Goal: Information Seeking & Learning: Learn about a topic

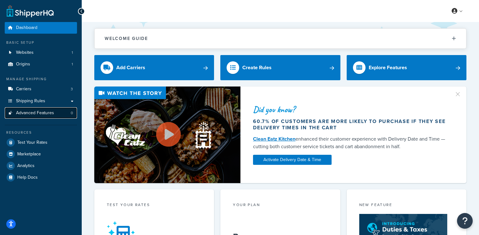
click at [57, 117] on link "Advanced Features 0" at bounding box center [41, 113] width 72 height 12
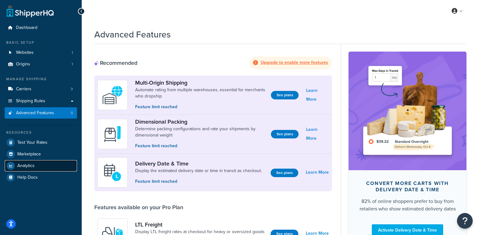
click at [40, 160] on link "Analytics" at bounding box center [41, 165] width 72 height 11
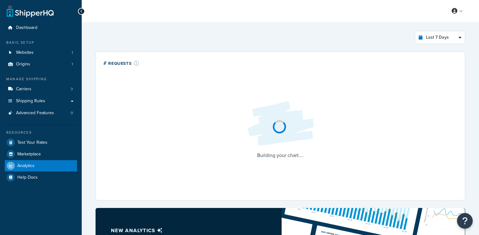
select select "last_7_days"
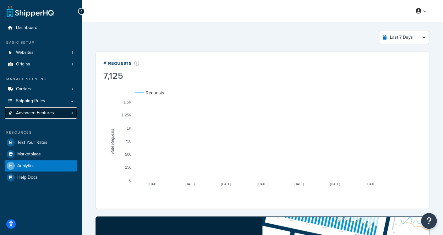
click at [45, 114] on span "Advanced Features" at bounding box center [35, 112] width 38 height 5
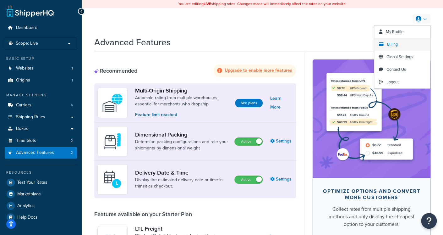
click at [401, 42] on link "Billing" at bounding box center [402, 44] width 56 height 13
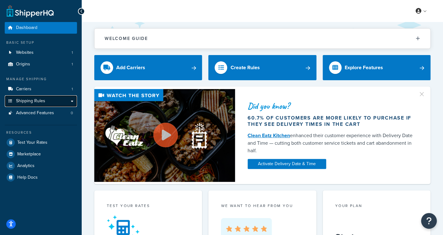
click at [22, 102] on span "Shipping Rules" at bounding box center [30, 100] width 29 height 5
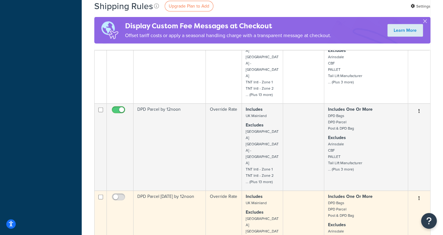
scroll to position [658, 0]
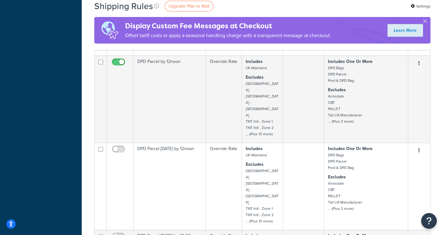
checkbox input "false"
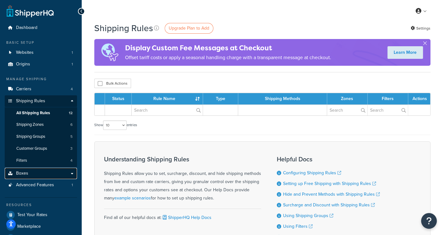
click at [37, 171] on link "Boxes" at bounding box center [41, 174] width 72 height 12
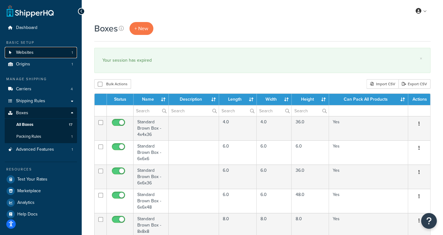
click at [30, 51] on span "Websites" at bounding box center [25, 52] width 18 height 5
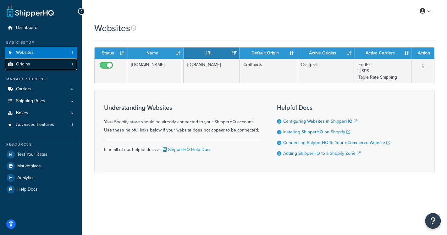
click at [36, 63] on link "Origins 1" at bounding box center [41, 64] width 72 height 12
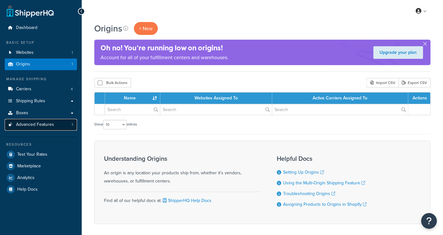
click at [46, 128] on link "Advanced Features 1" at bounding box center [41, 125] width 72 height 12
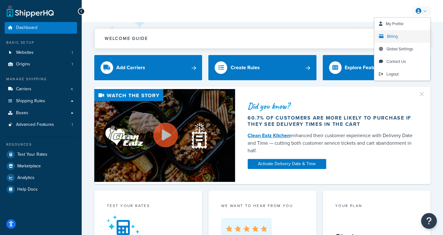
click at [396, 34] on span "Billing" at bounding box center [392, 36] width 11 height 6
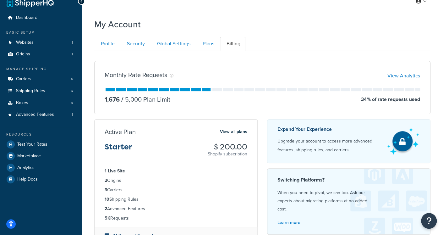
scroll to position [10, 0]
click at [207, 45] on link "Plans" at bounding box center [207, 43] width 23 height 14
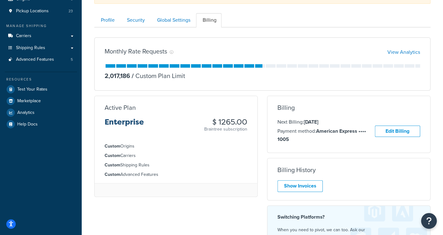
scroll to position [72, 0]
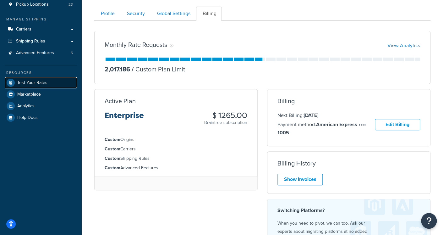
click at [38, 83] on span "Test Your Rates" at bounding box center [32, 82] width 30 height 5
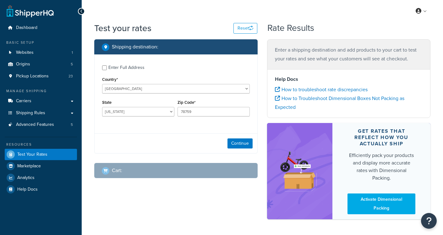
select select "[GEOGRAPHIC_DATA]"
click at [28, 178] on span "Analytics" at bounding box center [25, 177] width 17 height 5
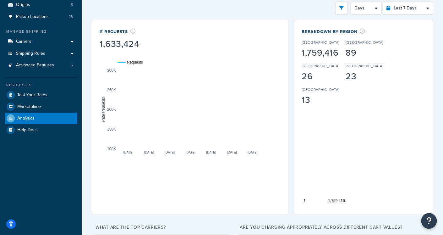
scroll to position [45, 0]
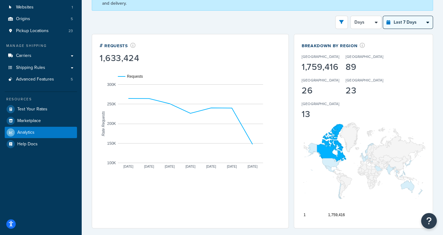
click at [407, 26] on select "Last 24 Hours Last 7 Days Last 30 Days Last 3 Months Last 6 Months Last 12 Mont…" at bounding box center [408, 22] width 50 height 13
select select "last_30_days"
click at [383, 16] on select "Last 24 Hours Last 7 Days Last 30 Days Last 3 Months Last 6 Months Last 12 Mont…" at bounding box center [408, 22] width 50 height 13
select select "5d"
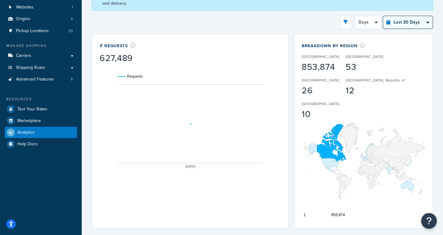
click at [406, 23] on select "Last 24 Hours Last 7 Days Last 30 Days Last 3 Months Last 6 Months Last 12 Mont…" at bounding box center [408, 22] width 50 height 13
select select "last_3_months"
click at [383, 16] on select "Last 24 Hours Last 7 Days Last 30 Days Last 3 Months Last 6 Months Last 12 Mont…" at bounding box center [408, 22] width 50 height 13
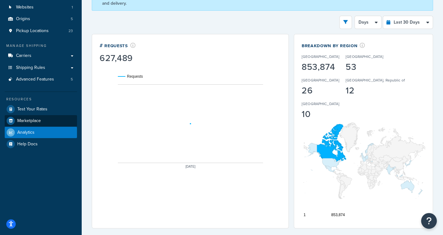
select select "1w"
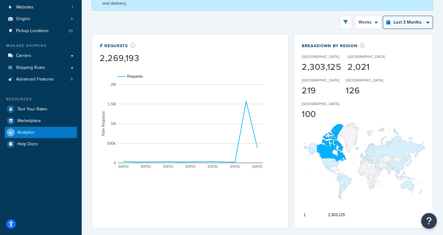
click at [400, 26] on select "Last 24 Hours Last 7 Days Last 30 Days Last 3 Months Last 6 Months Last 12 Mont…" at bounding box center [408, 22] width 50 height 13
select select "last_30_days"
click at [383, 16] on select "Last 24 Hours Last 7 Days Last 30 Days Last 3 Months Last 6 Months Last 12 Mont…" at bounding box center [408, 22] width 50 height 13
select select "5d"
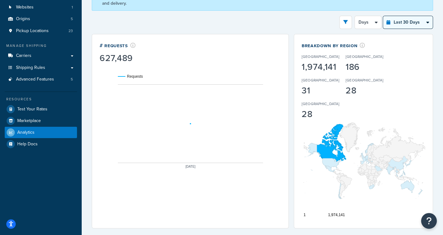
click at [414, 17] on select "Last 24 Hours Last 7 Days Last 30 Days Last 3 Months Last 6 Months Last 12 Mont…" at bounding box center [408, 22] width 50 height 13
click at [383, 16] on select "Last 24 Hours Last 7 Days Last 30 Days Last 3 Months Last 6 Months Last 12 Mont…" at bounding box center [408, 22] width 50 height 13
click at [406, 19] on select "Last 24 Hours Last 7 Days Last 30 Days Last 3 Months Last 6 Months Last 12 Mont…" at bounding box center [408, 22] width 50 height 13
select select "last_7_days"
click at [383, 16] on select "Last 24 Hours Last 7 Days Last 30 Days Last 3 Months Last 6 Months Last 12 Mont…" at bounding box center [408, 22] width 50 height 13
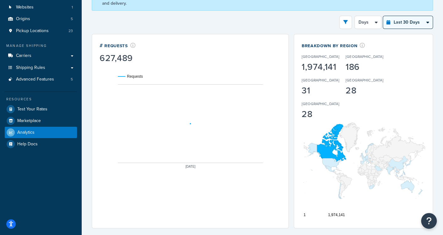
select select "1d"
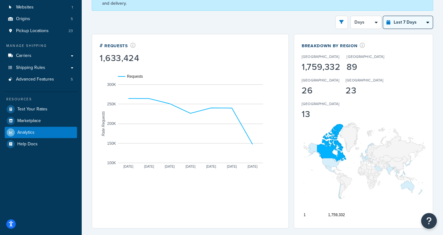
click at [401, 26] on select "Last 24 Hours Last 7 Days Last 30 Days Last 3 Months Last 6 Months Last 12 Mont…" at bounding box center [408, 22] width 50 height 13
select select "last_24_hours"
click at [383, 16] on select "Last 24 Hours Last 7 Days Last 30 Days Last 3 Months Last 6 Months Last 12 Mont…" at bounding box center [408, 22] width 50 height 13
select select "1h"
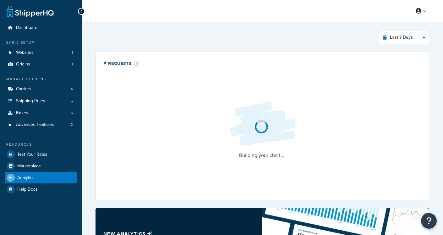
select select "last_7_days"
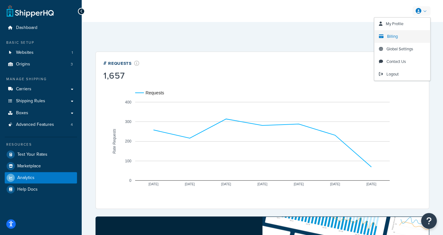
click at [394, 34] on span "Billing" at bounding box center [392, 36] width 11 height 6
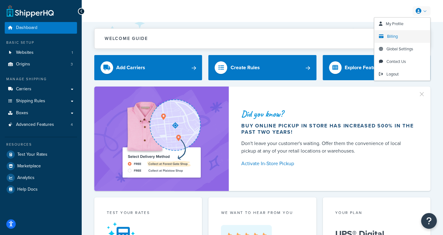
click at [388, 36] on span "Billing" at bounding box center [392, 36] width 11 height 6
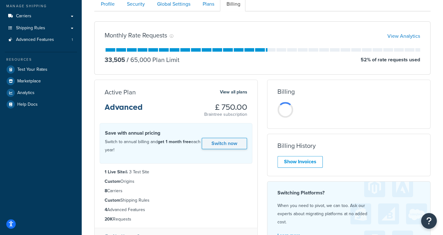
scroll to position [89, 0]
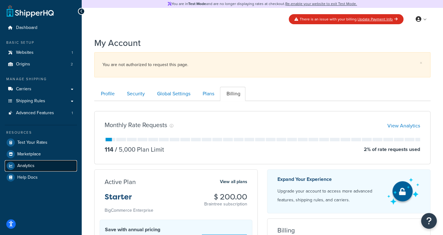
click at [31, 168] on span "Analytics" at bounding box center [25, 165] width 17 height 5
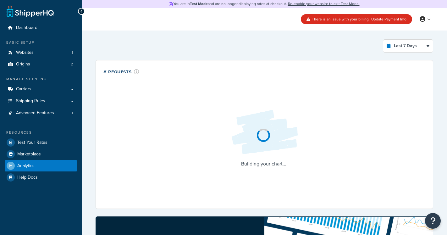
select select "last_7_days"
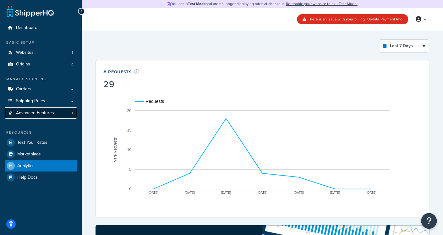
click at [58, 110] on link "Advanced Features 1" at bounding box center [41, 113] width 72 height 12
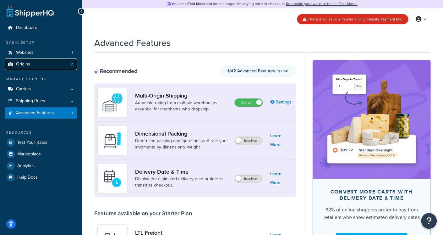
click at [25, 65] on span "Origins" at bounding box center [23, 64] width 14 height 5
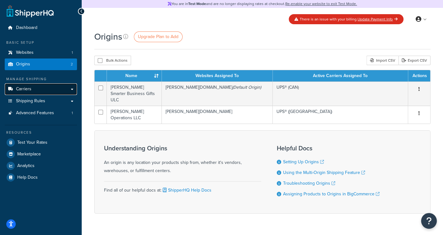
click at [31, 93] on link "Carriers" at bounding box center [41, 89] width 72 height 12
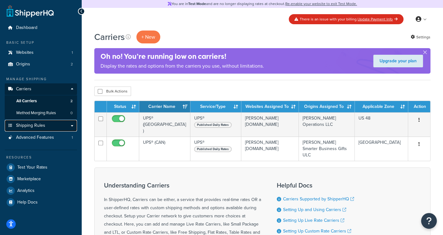
click at [30, 124] on span "Shipping Rules" at bounding box center [30, 125] width 29 height 5
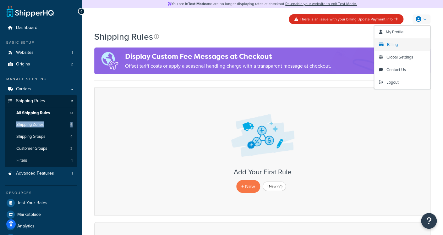
click at [396, 44] on span "Billing" at bounding box center [392, 45] width 11 height 6
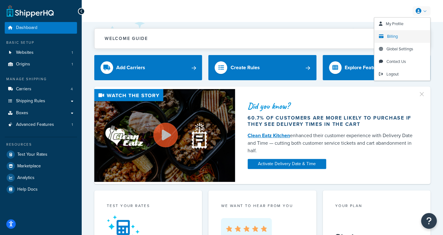
click at [394, 36] on span "Billing" at bounding box center [392, 36] width 11 height 6
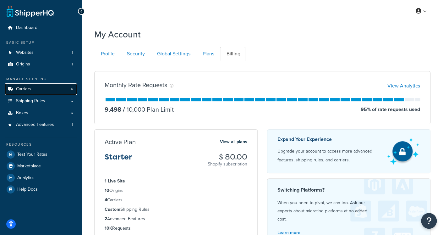
click at [42, 91] on link "Carriers 4" at bounding box center [41, 89] width 72 height 12
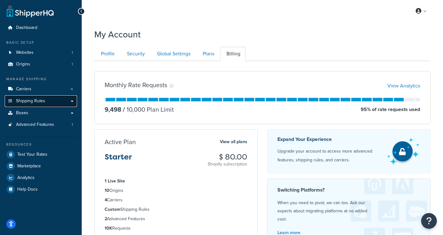
click at [37, 103] on span "Shipping Rules" at bounding box center [30, 100] width 29 height 5
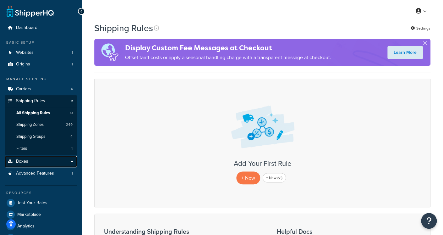
click at [37, 162] on link "Boxes" at bounding box center [41, 162] width 72 height 12
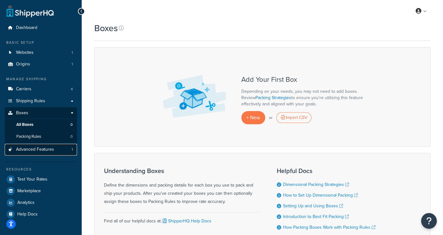
click at [51, 150] on span "Advanced Features" at bounding box center [35, 149] width 38 height 5
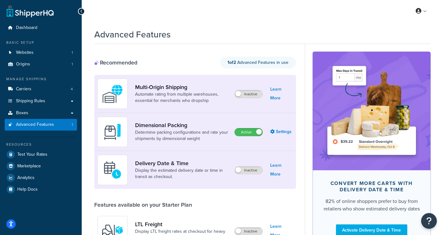
click at [38, 82] on div "Manage Shipping Carriers 4 Shipping Rules Shipping Rules All Shipping Rules 0 S…" at bounding box center [41, 103] width 72 height 54
click at [38, 86] on link "Carriers 4" at bounding box center [41, 89] width 72 height 12
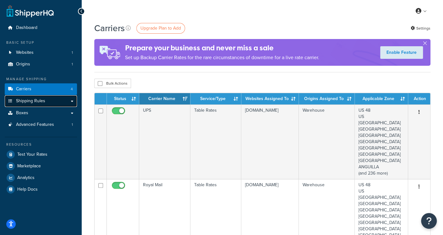
click at [61, 102] on link "Shipping Rules" at bounding box center [41, 101] width 72 height 12
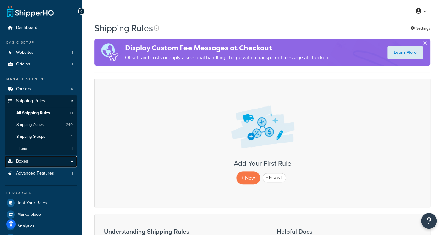
click at [33, 165] on link "Boxes" at bounding box center [41, 162] width 72 height 12
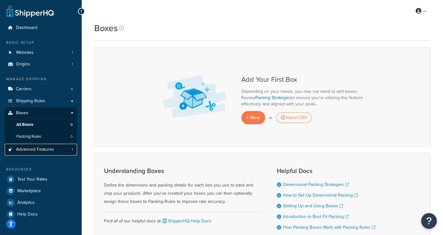
click at [48, 150] on span "Advanced Features" at bounding box center [35, 149] width 38 height 5
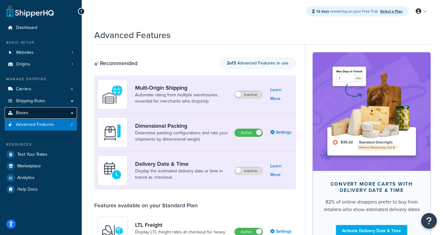
click at [49, 113] on link "Boxes" at bounding box center [41, 113] width 72 height 12
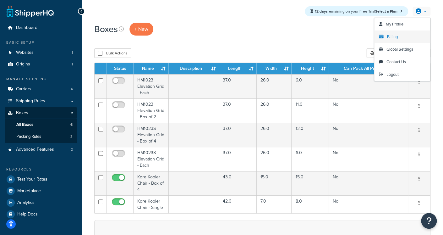
click at [401, 34] on link "Billing" at bounding box center [402, 36] width 56 height 13
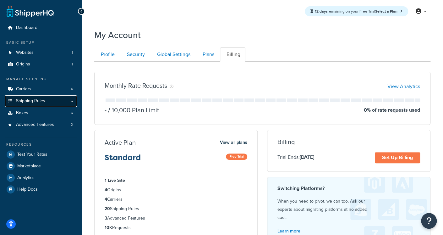
click at [60, 100] on link "Shipping Rules" at bounding box center [41, 101] width 72 height 12
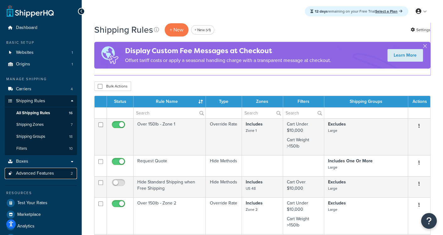
click at [51, 176] on link "Advanced Features 2" at bounding box center [41, 174] width 72 height 12
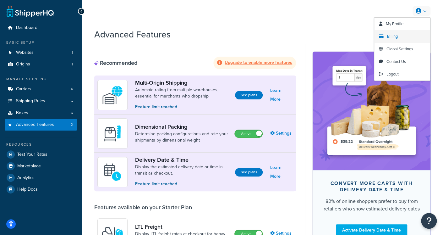
click at [397, 36] on span "Billing" at bounding box center [392, 36] width 11 height 6
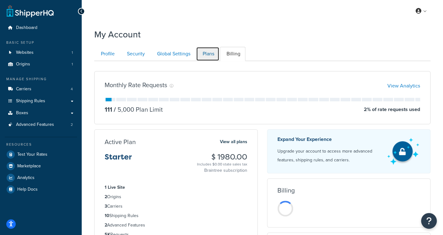
click at [206, 52] on link "Plans" at bounding box center [207, 54] width 23 height 14
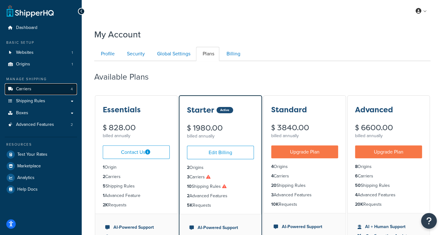
click at [42, 90] on link "Carriers 4" at bounding box center [41, 89] width 72 height 12
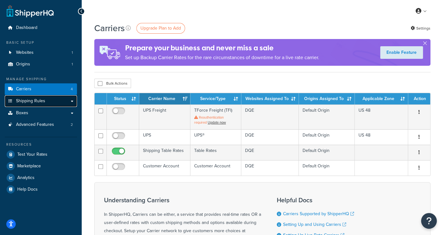
click at [50, 103] on link "Shipping Rules" at bounding box center [41, 101] width 72 height 12
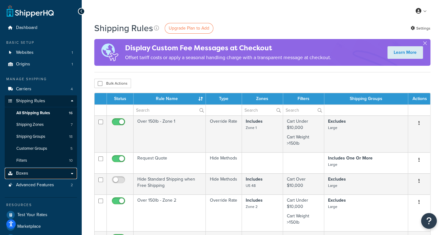
click at [34, 171] on link "Boxes" at bounding box center [41, 174] width 72 height 12
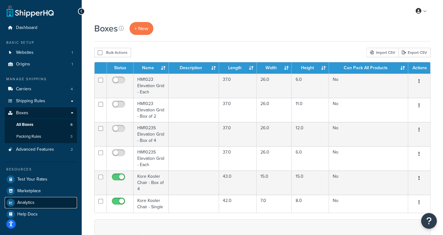
click at [38, 200] on link "Analytics" at bounding box center [41, 202] width 72 height 11
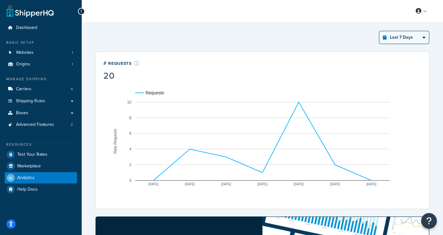
click at [395, 39] on select "Last 24 Hours Last 7 Days Last 30 Days Last 3 Months Last 6 Months Last 12 Mont…" at bounding box center [404, 37] width 50 height 13
select select "last_year"
click at [379, 31] on select "Last 24 Hours Last 7 Days Last 30 Days Last 3 Months Last 6 Months Last 12 Mont…" at bounding box center [404, 37] width 50 height 13
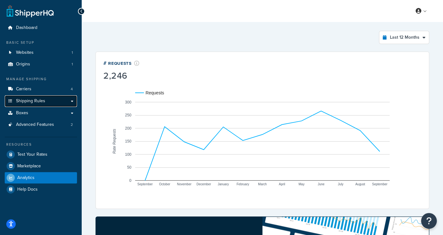
click at [44, 100] on span "Shipping Rules" at bounding box center [30, 100] width 29 height 5
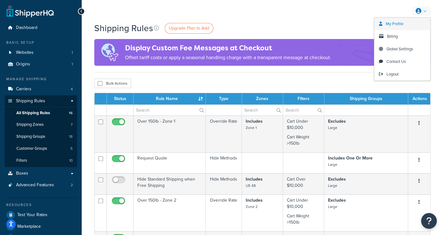
drag, startPoint x: 426, startPoint y: 8, endPoint x: 415, endPoint y: 25, distance: 20.5
click at [426, 8] on link at bounding box center [422, 10] width 18 height 9
click at [404, 38] on link "Billing" at bounding box center [402, 36] width 56 height 13
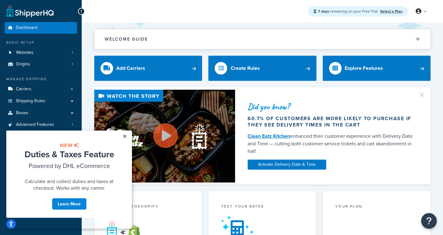
click at [125, 136] on link "×" at bounding box center [124, 135] width 11 height 11
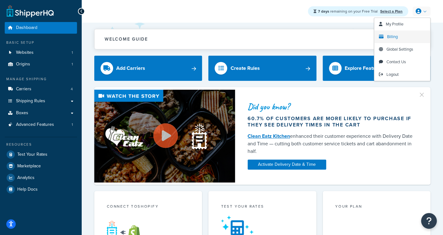
click at [400, 35] on link "Billing" at bounding box center [402, 36] width 56 height 13
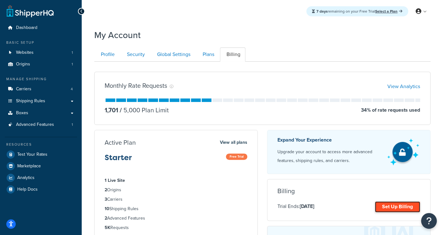
click at [390, 207] on link "Set Up Billing" at bounding box center [397, 206] width 45 height 11
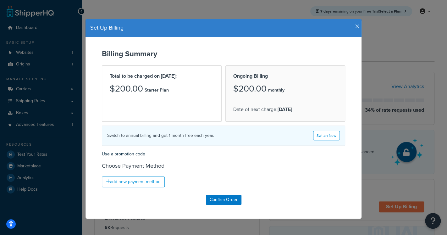
click at [355, 25] on icon "button" at bounding box center [357, 27] width 4 height 6
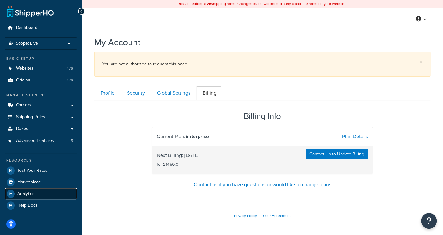
click at [33, 196] on link "Analytics" at bounding box center [41, 193] width 72 height 11
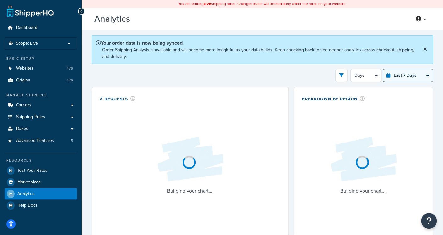
click at [412, 76] on select "Last 24 Hours Last 7 Days Last 30 Days Last 3 Months Last 6 Months Last 12 Mont…" at bounding box center [408, 75] width 50 height 13
select select "last_year"
click at [383, 69] on select "Last 24 Hours Last 7 Days Last 30 Days Last 3 Months Last 6 Months Last 12 Mont…" at bounding box center [408, 75] width 50 height 13
select select "1M"
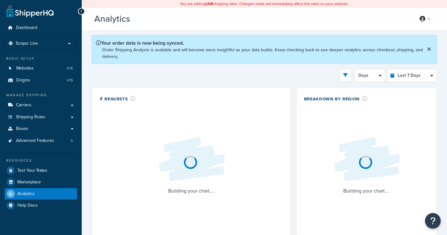
select select "last_7_days"
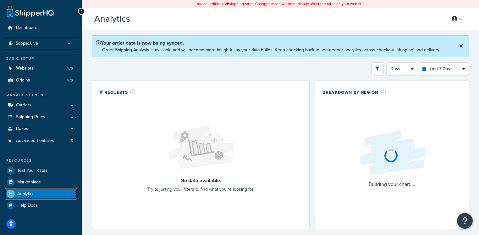
click at [48, 194] on link "Analytics" at bounding box center [41, 193] width 72 height 11
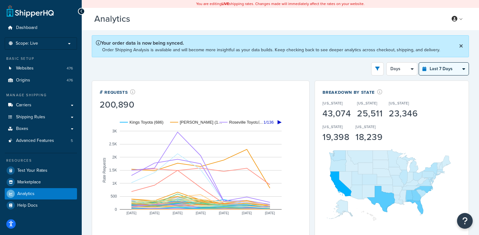
click at [439, 70] on select "Last 24 Hours Last 7 Days Last 30 Days Last 3 Months Last 6 Months Last 12 Mont…" at bounding box center [444, 69] width 50 height 13
select select "last_year"
click at [419, 63] on select "Last 24 Hours Last 7 Days Last 30 Days Last 3 Months Last 6 Months Last 12 Mont…" at bounding box center [444, 69] width 50 height 13
select select "1M"
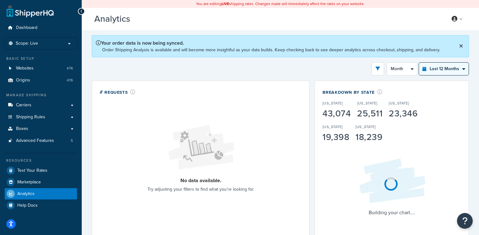
click at [437, 68] on select "Last 24 Hours Last 7 Days Last 30 Days Last 3 Months Last 6 Months Last 12 Mont…" at bounding box center [444, 69] width 50 height 13
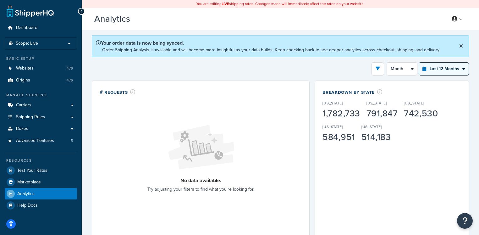
select select "last_3_months"
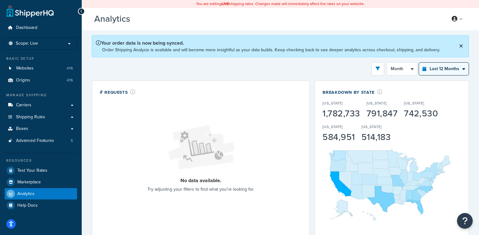
click at [419, 63] on select "Last 24 Hours Last 7 Days Last 30 Days Last 3 Months Last 6 Months Last 12 Mont…" at bounding box center [444, 69] width 50 height 13
select select "1w"
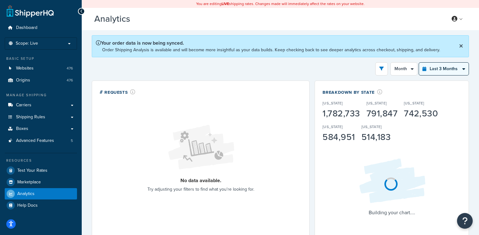
click at [427, 64] on select "Last 24 Hours Last 7 Days Last 30 Days Last 3 Months Last 6 Months Last 12 Mont…" at bounding box center [444, 69] width 50 height 13
select select "last_30_days"
click at [419, 63] on select "Last 24 Hours Last 7 Days Last 30 Days Last 3 Months Last 6 Months Last 12 Mont…" at bounding box center [444, 69] width 50 height 13
select select "5d"
click at [435, 69] on select "Last 24 Hours Last 7 Days Last 30 Days Last 3 Months Last 6 Months Last 12 Mont…" at bounding box center [444, 69] width 50 height 13
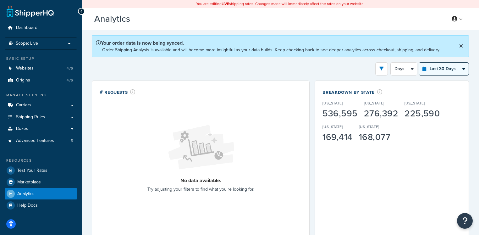
select select "last_7_days"
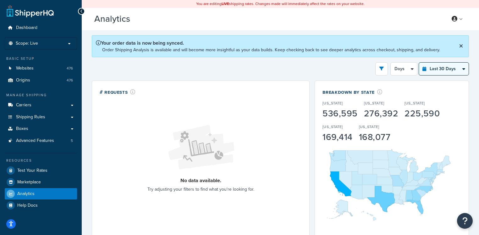
click at [419, 63] on select "Last 24 Hours Last 7 Days Last 30 Days Last 3 Months Last 6 Months Last 12 Mont…" at bounding box center [444, 69] width 50 height 13
select select "1d"
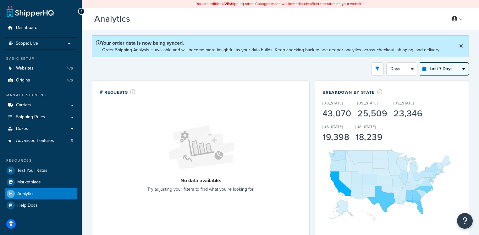
click at [440, 65] on select "Last 24 Hours Last 7 Days Last 30 Days Last 3 Months Last 6 Months Last 12 Mont…" at bounding box center [444, 69] width 50 height 13
select select "last_24_hours"
click at [419, 63] on select "Last 24 Hours Last 7 Days Last 30 Days Last 3 Months Last 6 Months Last 12 Mont…" at bounding box center [444, 69] width 50 height 13
select select "1h"
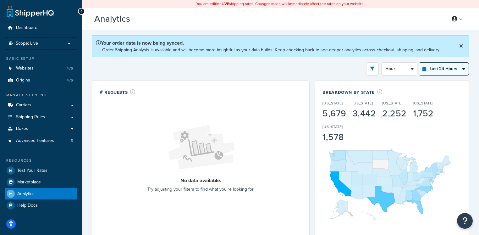
click at [434, 67] on select "Last 24 Hours Last 7 Days Last 30 Days Last 3 Months Last 6 Months Last 12 Mont…" at bounding box center [444, 69] width 50 height 13
select select "last_3_months"
click at [419, 63] on select "Last 24 Hours Last 7 Days Last 30 Days Last 3 Months Last 6 Months Last 12 Mont…" at bounding box center [444, 69] width 50 height 13
select select "1w"
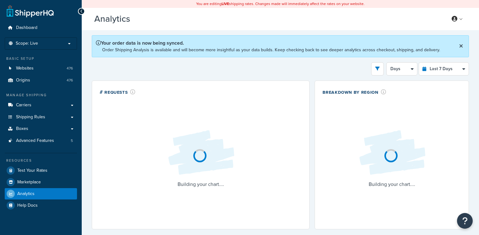
select select "last_7_days"
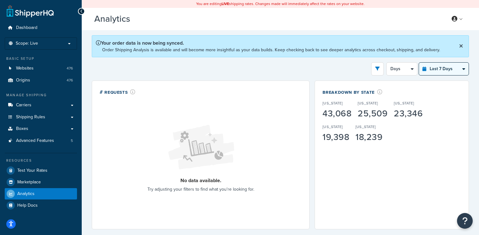
click at [447, 72] on select "Last 24 Hours Last 7 Days Last 30 Days Last 3 Months Last 6 Months Last 12 Mont…" at bounding box center [444, 69] width 50 height 13
select select "last_year"
click at [419, 63] on select "Last 24 Hours Last 7 Days Last 30 Days Last 3 Months Last 6 Months Last 12 Mont…" at bounding box center [444, 69] width 50 height 13
select select "1M"
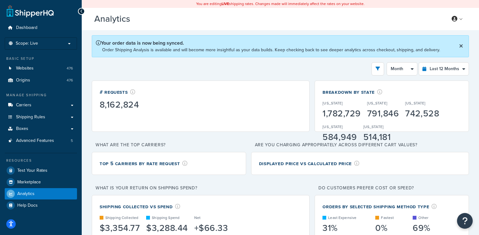
click at [171, 118] on div "# Requests 8,162,824" at bounding box center [201, 105] width 218 height 51
click at [137, 105] on div "8,162,824" at bounding box center [119, 104] width 39 height 9
click at [137, 106] on div "8,162,824" at bounding box center [119, 104] width 39 height 9
click at [398, 69] on select "Month 2 Weeks" at bounding box center [402, 69] width 30 height 13
click at [388, 63] on select "Month 2 Weeks" at bounding box center [402, 69] width 30 height 13
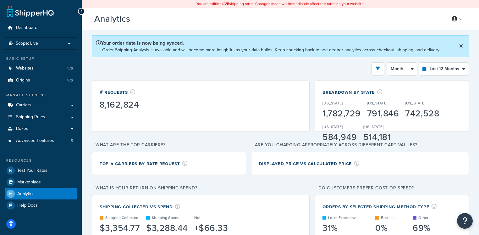
click at [193, 109] on div "# Requests 8,162,824" at bounding box center [201, 99] width 202 height 22
click at [448, 68] on select "Last 24 Hours Last 7 Days Last 30 Days Last 3 Months Last 6 Months Last 12 Mont…" at bounding box center [444, 69] width 50 height 13
select select "last_3_months"
click at [419, 63] on select "Last 24 Hours Last 7 Days Last 30 Days Last 3 Months Last 6 Months Last 12 Mont…" at bounding box center [444, 69] width 50 height 13
select select "1w"
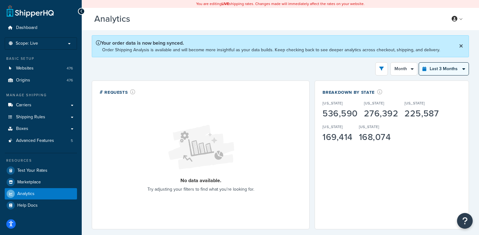
click at [457, 67] on select "Last 24 Hours Last 7 Days Last 30 Days Last 3 Months Last 6 Months Last 12 Mont…" at bounding box center [444, 69] width 50 height 13
click at [419, 63] on select "Last 24 Hours Last 7 Days Last 30 Days Last 3 Months Last 6 Months Last 12 Mont…" at bounding box center [444, 69] width 50 height 13
click at [442, 66] on select "Last 24 Hours Last 7 Days Last 30 Days Last 3 Months Last 6 Months Last 12 Mont…" at bounding box center [444, 69] width 50 height 13
select select "last_30_days"
click at [419, 63] on select "Last 24 Hours Last 7 Days Last 30 Days Last 3 Months Last 6 Months Last 12 Mont…" at bounding box center [444, 69] width 50 height 13
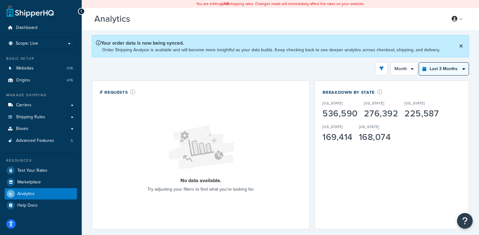
select select "5d"
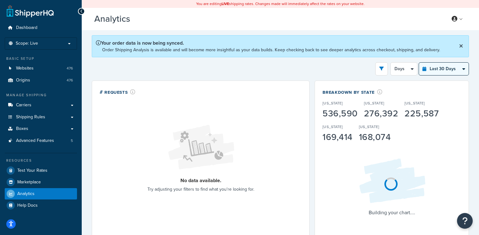
click at [438, 67] on select "Last 24 Hours Last 7 Days Last 30 Days Last 3 Months Last 6 Months Last 12 Mont…" at bounding box center [444, 69] width 50 height 13
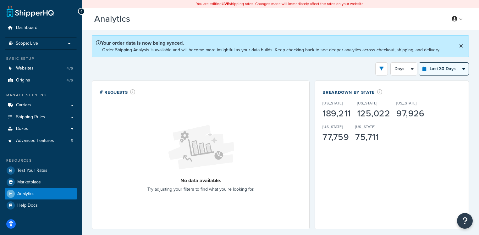
select select "last_3_months"
click at [419, 63] on select "Last 24 Hours Last 7 Days Last 30 Days Last 3 Months Last 6 Months Last 12 Mont…" at bounding box center [444, 69] width 50 height 13
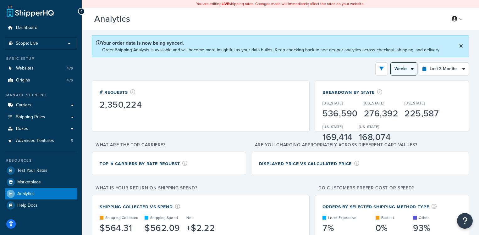
click at [395, 72] on select "Month Weeks" at bounding box center [404, 69] width 26 height 13
click at [391, 63] on select "Month Weeks" at bounding box center [404, 69] width 26 height 13
click at [399, 66] on select "Month Weeks" at bounding box center [404, 69] width 26 height 13
select select "1w"
click at [391, 63] on select "Month Weeks" at bounding box center [404, 69] width 26 height 13
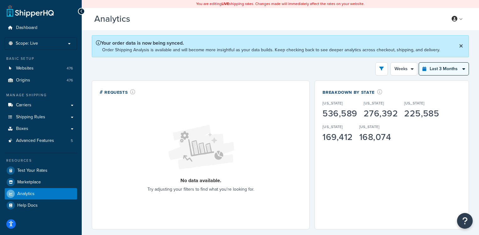
click at [439, 69] on select "Last 24 Hours Last 7 Days Last 30 Days Last 3 Months Last 6 Months Last 12 Mont…" at bounding box center [444, 69] width 50 height 13
select select "last_30_days"
click at [419, 63] on select "Last 24 Hours Last 7 Days Last 30 Days Last 3 Months Last 6 Months Last 12 Mont…" at bounding box center [444, 69] width 50 height 13
select select "5d"
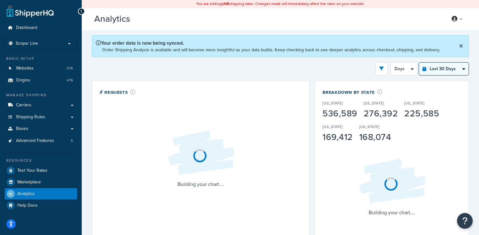
click at [437, 68] on select "Last 24 Hours Last 7 Days Last 30 Days Last 3 Months Last 6 Months Last 12 Mont…" at bounding box center [444, 69] width 50 height 13
select select "last_3_months"
click at [419, 63] on select "Last 24 Hours Last 7 Days Last 30 Days Last 3 Months Last 6 Months Last 12 Mont…" at bounding box center [444, 69] width 50 height 13
select select "1w"
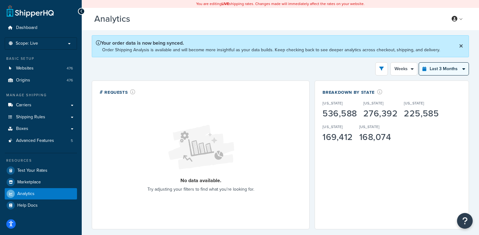
click at [431, 69] on select "Last 24 Hours Last 7 Days Last 30 Days Last 3 Months Last 6 Months Last 12 Mont…" at bounding box center [444, 69] width 50 height 13
click at [419, 63] on select "Last 24 Hours Last 7 Days Last 30 Days Last 3 Months Last 6 Months Last 12 Mont…" at bounding box center [444, 69] width 50 height 13
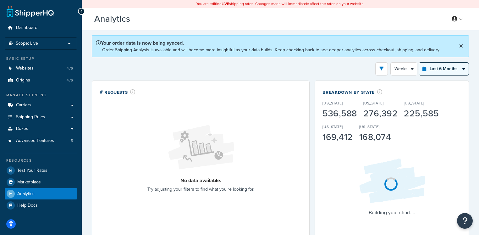
click at [436, 71] on select "Last 24 Hours Last 7 Days Last 30 Days Last 3 Months Last 6 Months Last 12 Mont…" at bounding box center [444, 69] width 50 height 13
select select "last_3_months"
click at [419, 63] on select "Last 24 Hours Last 7 Days Last 30 Days Last 3 Months Last 6 Months Last 12 Mont…" at bounding box center [444, 69] width 50 height 13
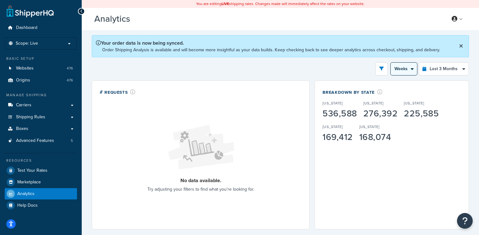
click at [405, 69] on select "Month Weeks" at bounding box center [404, 69] width 26 height 13
click at [391, 63] on select "Month Weeks" at bounding box center [404, 69] width 26 height 13
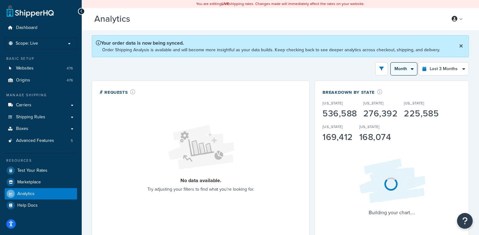
click at [404, 67] on select "Month Weeks" at bounding box center [404, 69] width 26 height 13
select select "1w"
click at [391, 63] on select "Month Weeks" at bounding box center [404, 69] width 26 height 13
click at [434, 70] on select "Last 24 Hours Last 7 Days Last 30 Days Last 3 Months Last 6 Months Last 12 Mont…" at bounding box center [444, 69] width 50 height 13
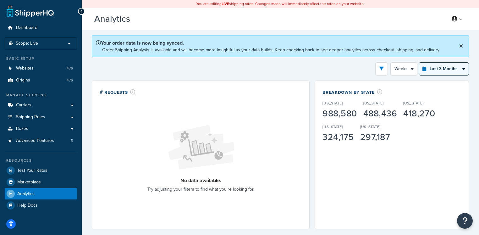
click at [437, 72] on select "Last 24 Hours Last 7 Days Last 30 Days Last 3 Months Last 6 Months Last 12 Mont…" at bounding box center [444, 69] width 50 height 13
click at [434, 70] on select "Last 24 Hours Last 7 Days Last 30 Days Last 3 Months Last 6 Months Last 12 Mont…" at bounding box center [444, 69] width 50 height 13
click at [419, 63] on select "Last 24 Hours Last 7 Days Last 30 Days Last 3 Months Last 6 Months Last 12 Mont…" at bounding box center [444, 69] width 50 height 13
click at [432, 68] on select "Last 24 Hours Last 7 Days Last 30 Days Last 3 Months Last 6 Months Last 12 Mont…" at bounding box center [444, 69] width 50 height 13
select select "last_year"
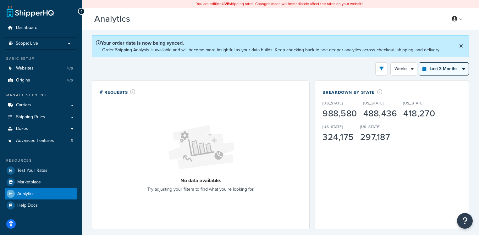
click at [419, 63] on select "Last 24 Hours Last 7 Days Last 30 Days Last 3 Months Last 6 Months Last 12 Mont…" at bounding box center [444, 69] width 50 height 13
select select "1M"
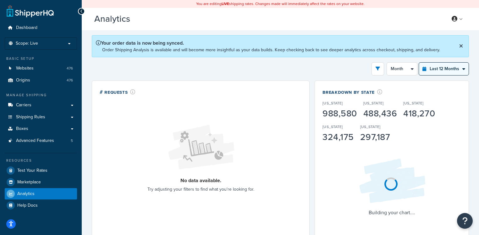
click at [434, 72] on select "Last 24 Hours Last 7 Days Last 30 Days Last 3 Months Last 6 Months Last 12 Mont…" at bounding box center [444, 69] width 50 height 13
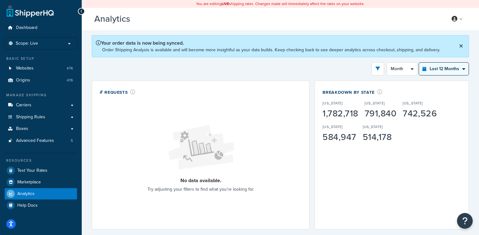
select select "last_3_months"
click at [419, 63] on select "Last 24 Hours Last 7 Days Last 30 Days Last 3 Months Last 6 Months Last 12 Mont…" at bounding box center [444, 69] width 50 height 13
select select "1w"
